Goal: Information Seeking & Learning: Find specific page/section

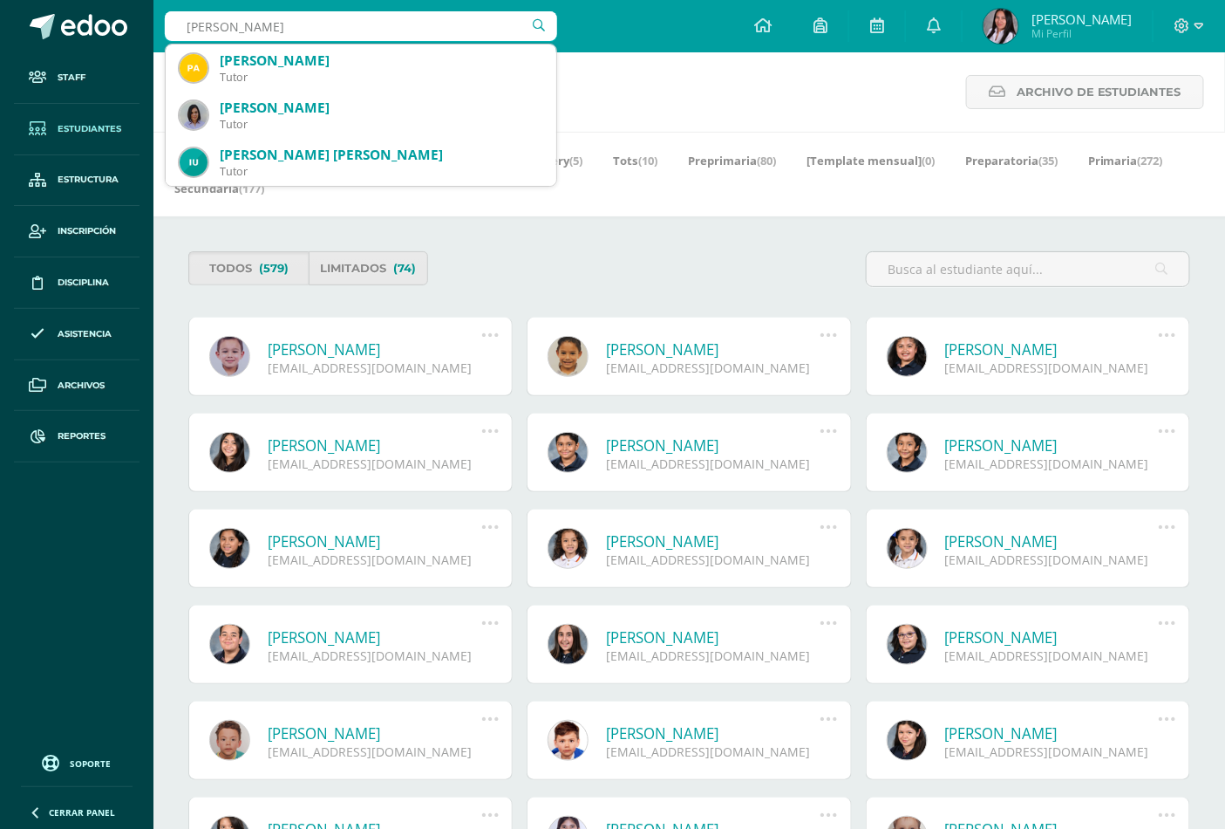
type input "URIZAR MIRAN"
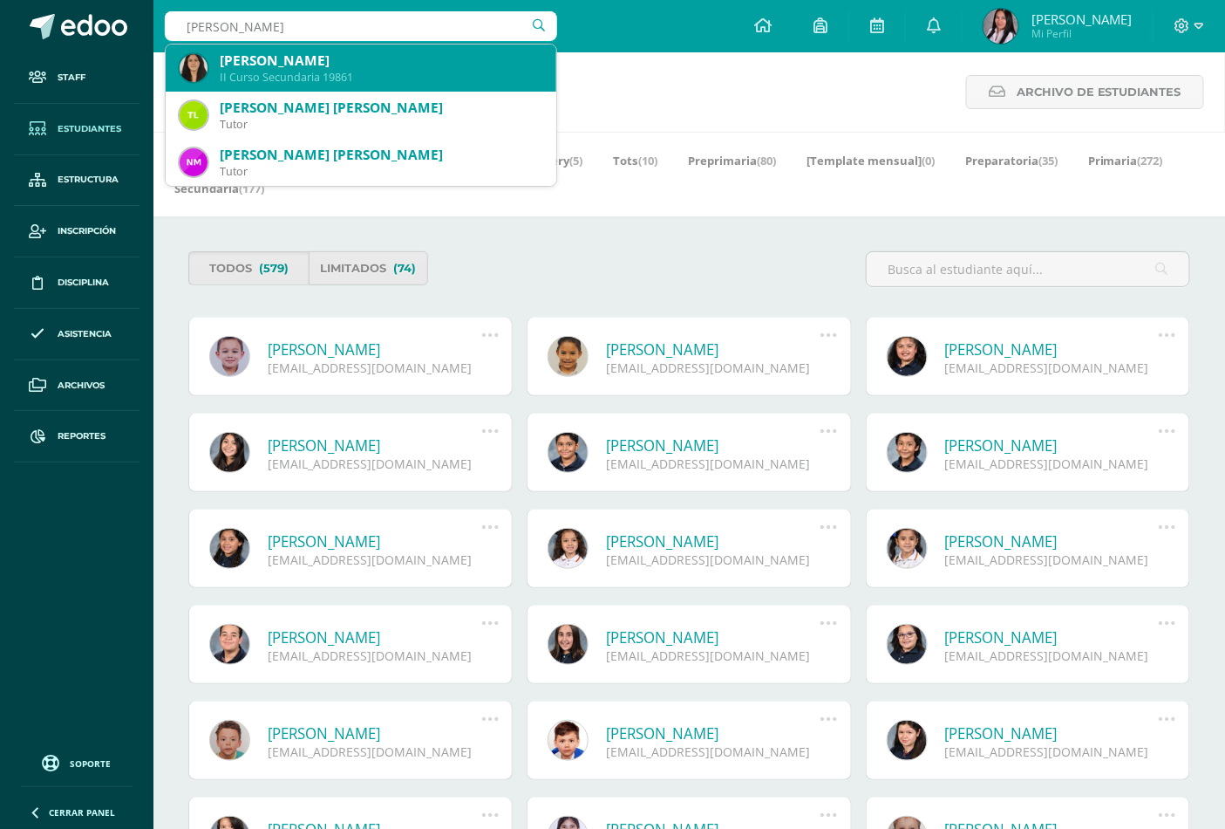
click at [376, 64] on div "Victoria María Urizar Miranda" at bounding box center [381, 60] width 323 height 18
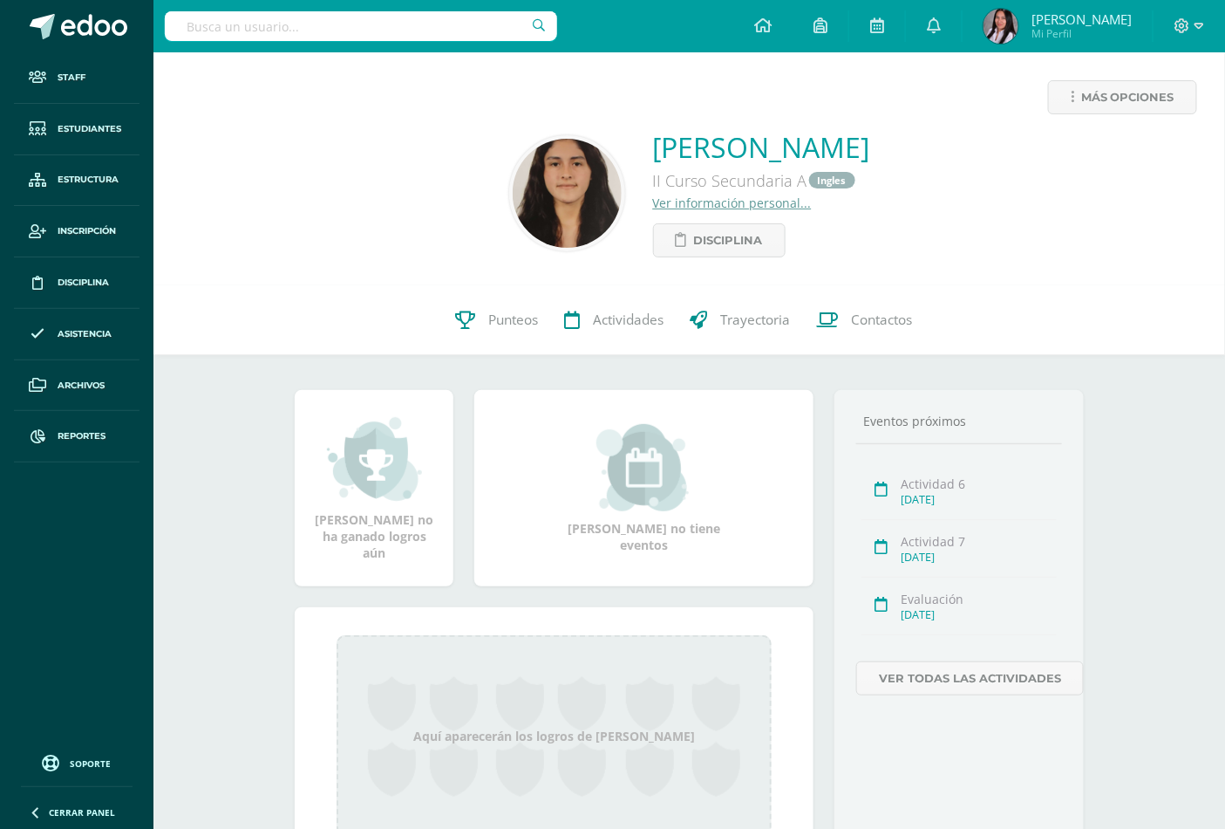
click at [663, 204] on link "Ver información personal..." at bounding box center [732, 202] width 159 height 17
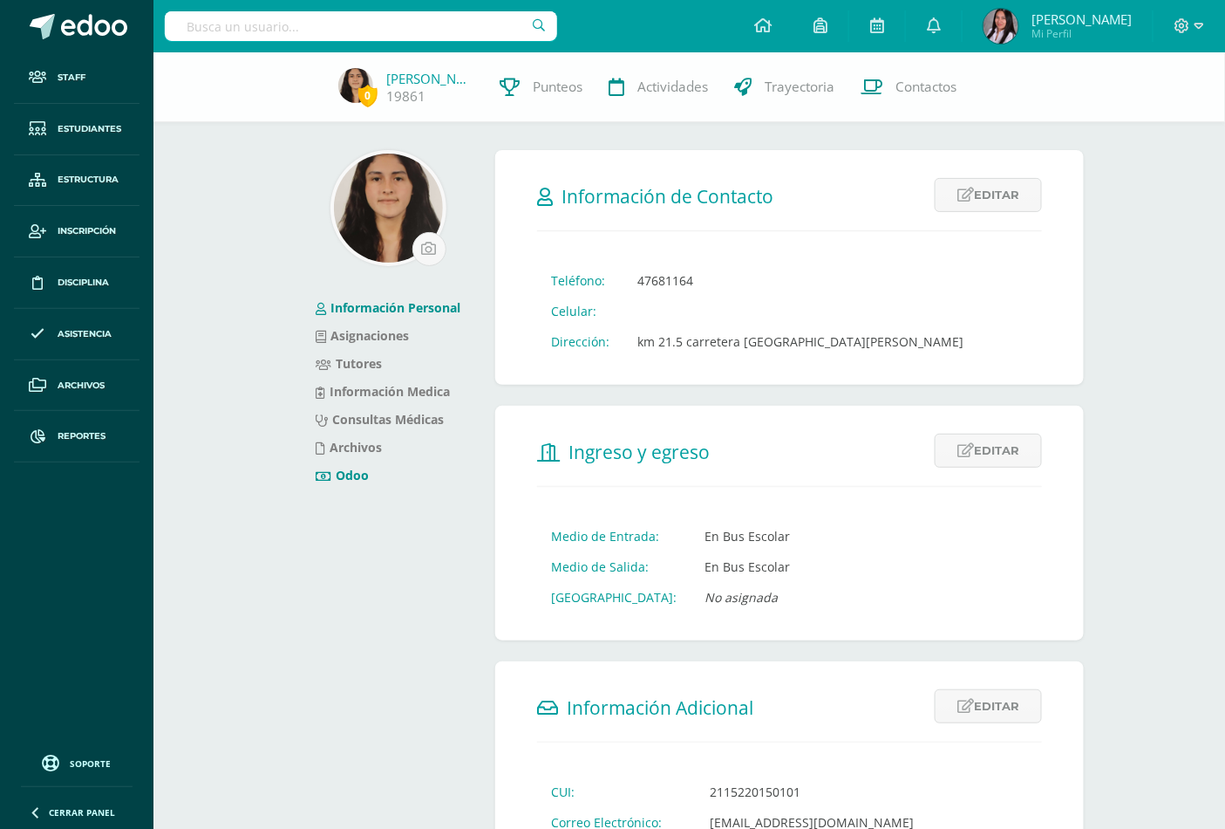
click at [345, 471] on link "Odoo" at bounding box center [342, 475] width 53 height 17
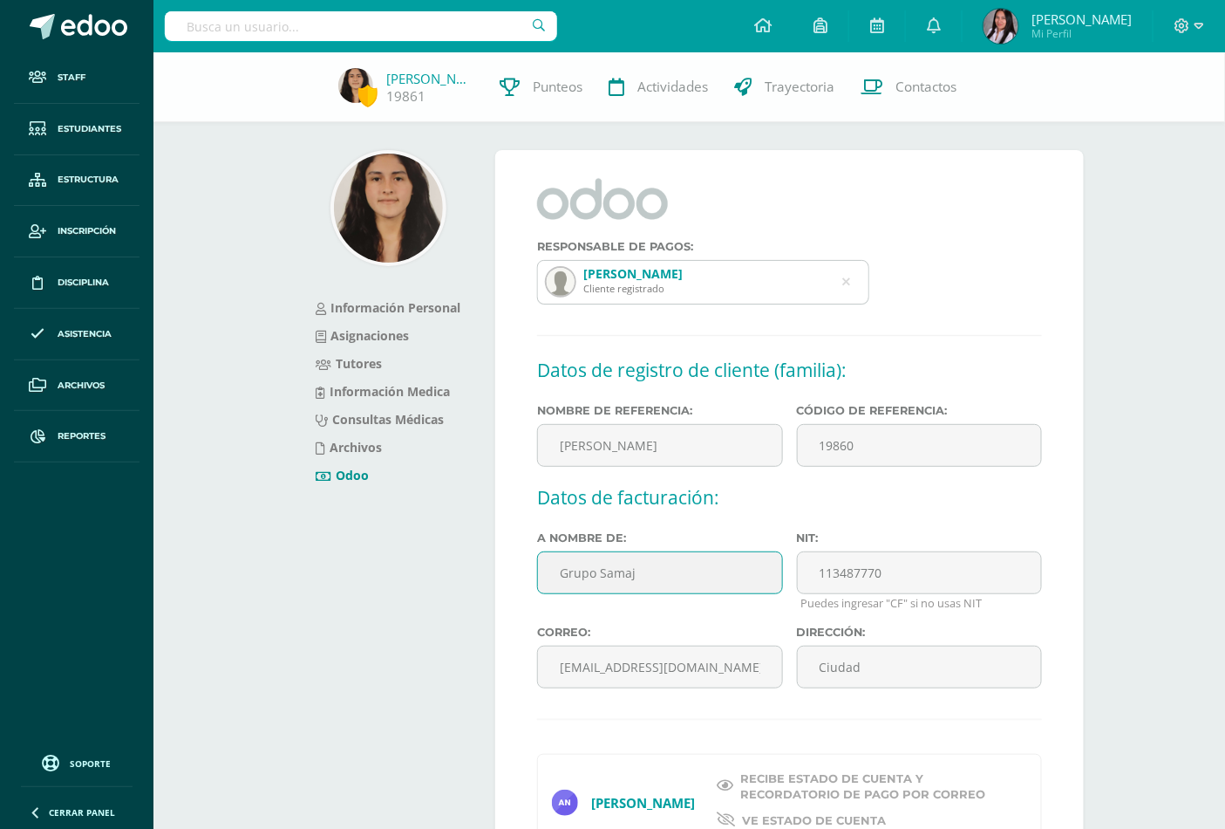
drag, startPoint x: 551, startPoint y: 572, endPoint x: 729, endPoint y: 590, distance: 178.8
click at [729, 590] on input "Grupo Samaj" at bounding box center [659, 572] width 245 height 43
click at [354, 35] on input "text" at bounding box center [361, 26] width 392 height 30
type input "QUIÑONEZ ZAMBRANO"
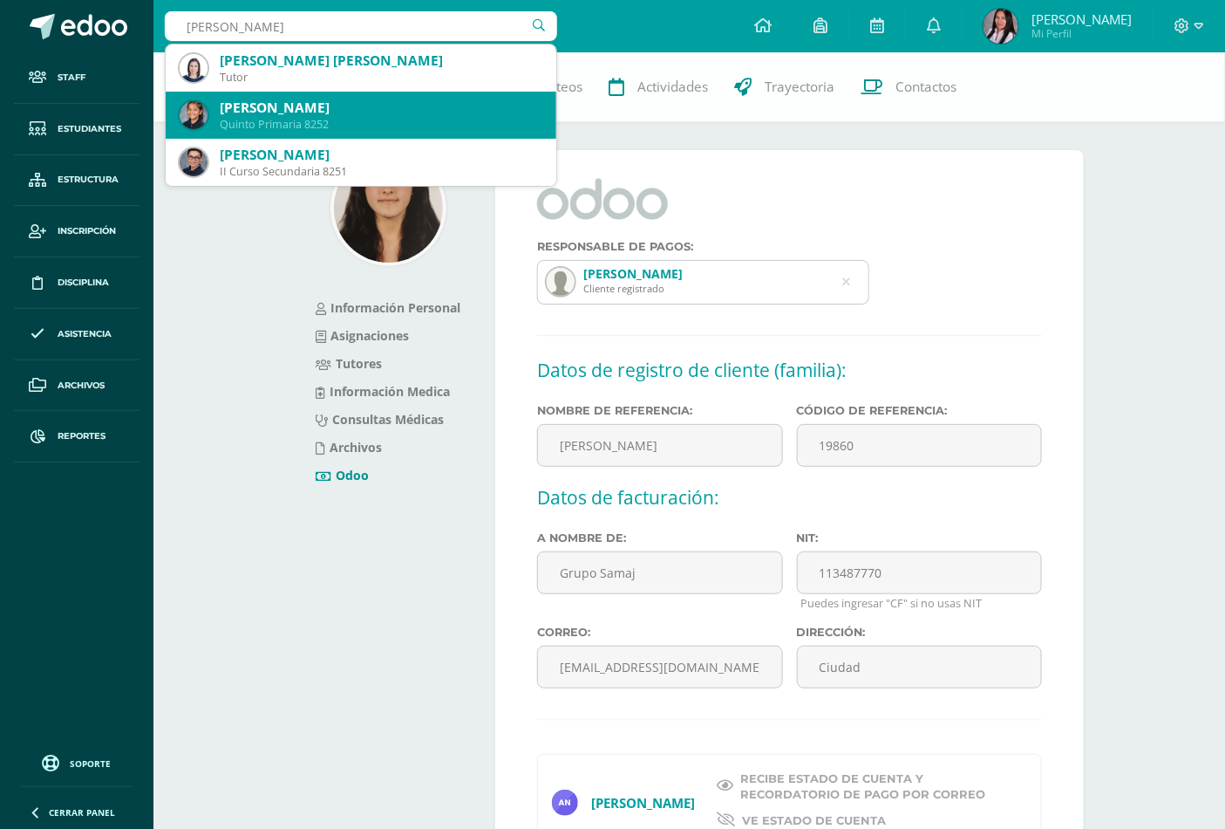
click at [346, 112] on div "Valentina Quiñónez Zambrano" at bounding box center [381, 108] width 323 height 18
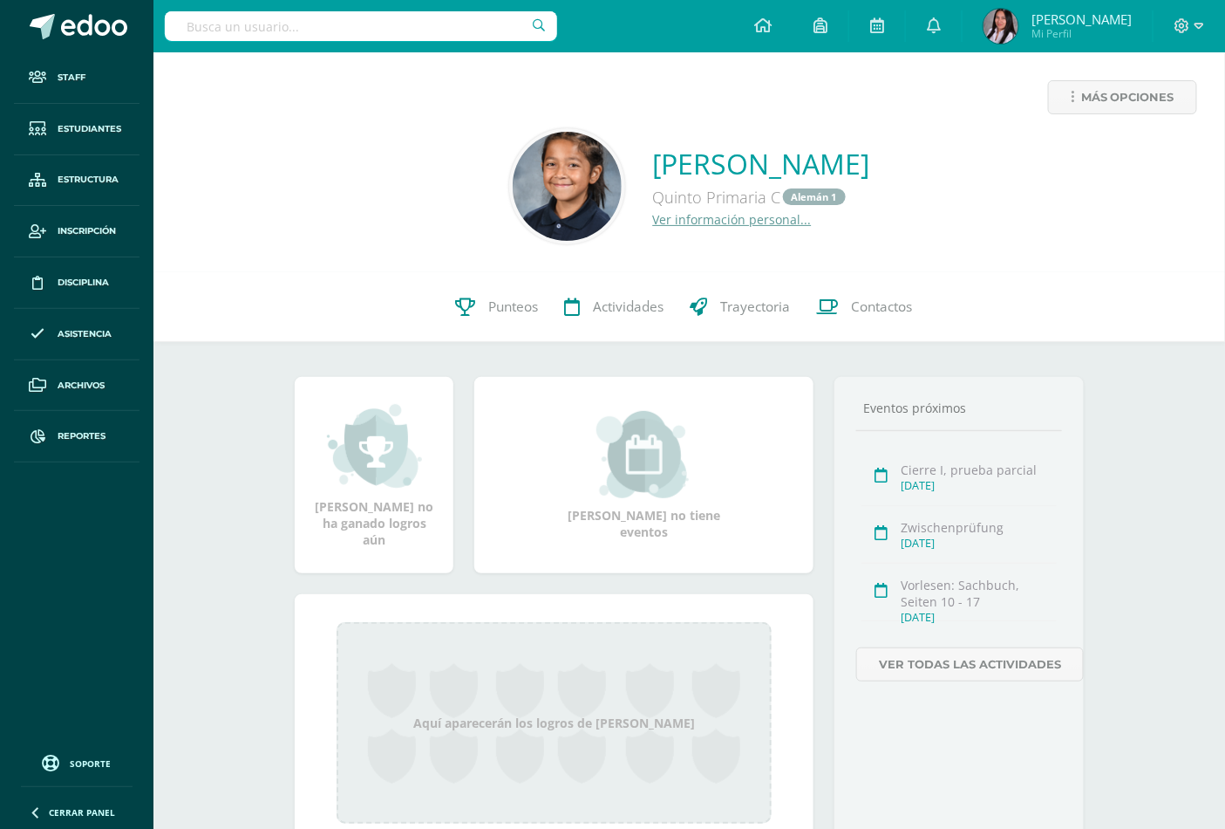
click at [695, 216] on link "Ver información personal..." at bounding box center [732, 219] width 159 height 17
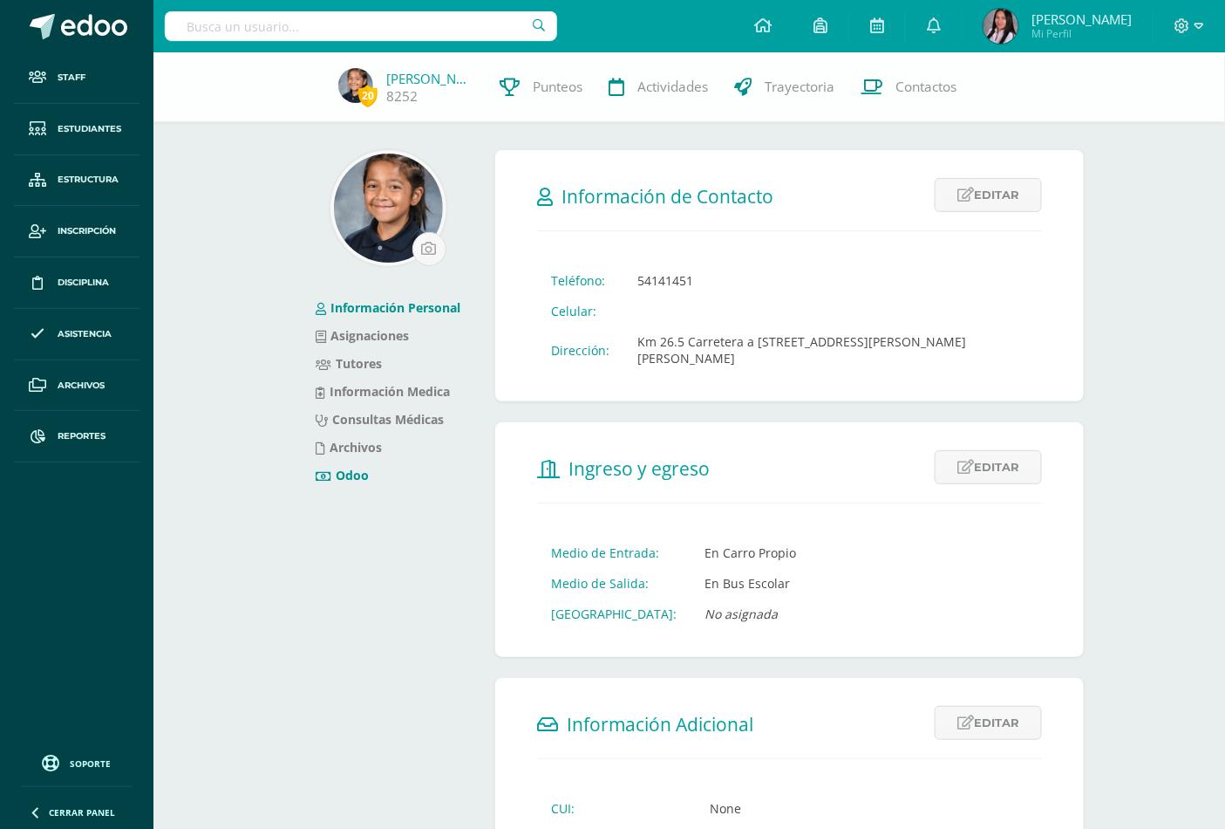
click at [342, 474] on link "Odoo" at bounding box center [342, 475] width 53 height 17
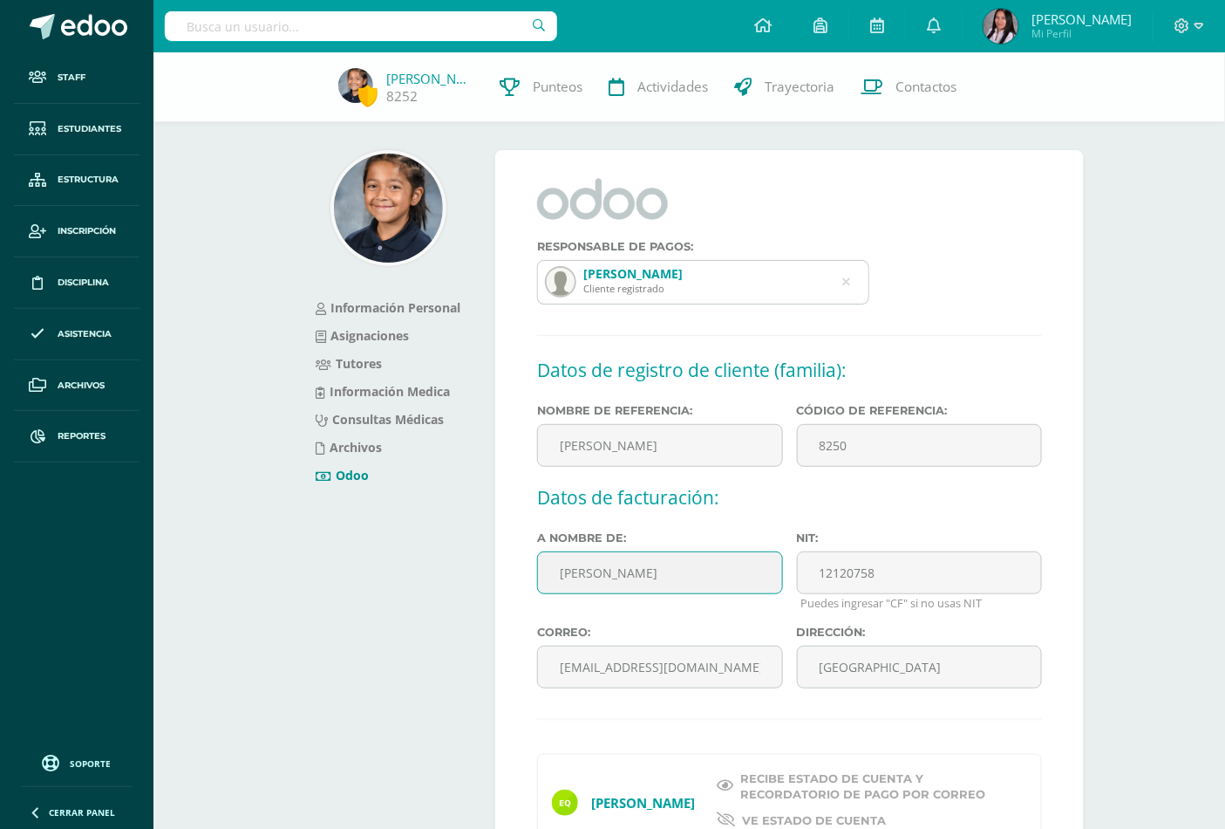
drag, startPoint x: 553, startPoint y: 577, endPoint x: 699, endPoint y: 574, distance: 146.6
click at [699, 574] on input "[PERSON_NAME]" at bounding box center [659, 572] width 245 height 43
click at [83, 127] on span "Estudiantes" at bounding box center [90, 129] width 64 height 14
